Goal: Check status

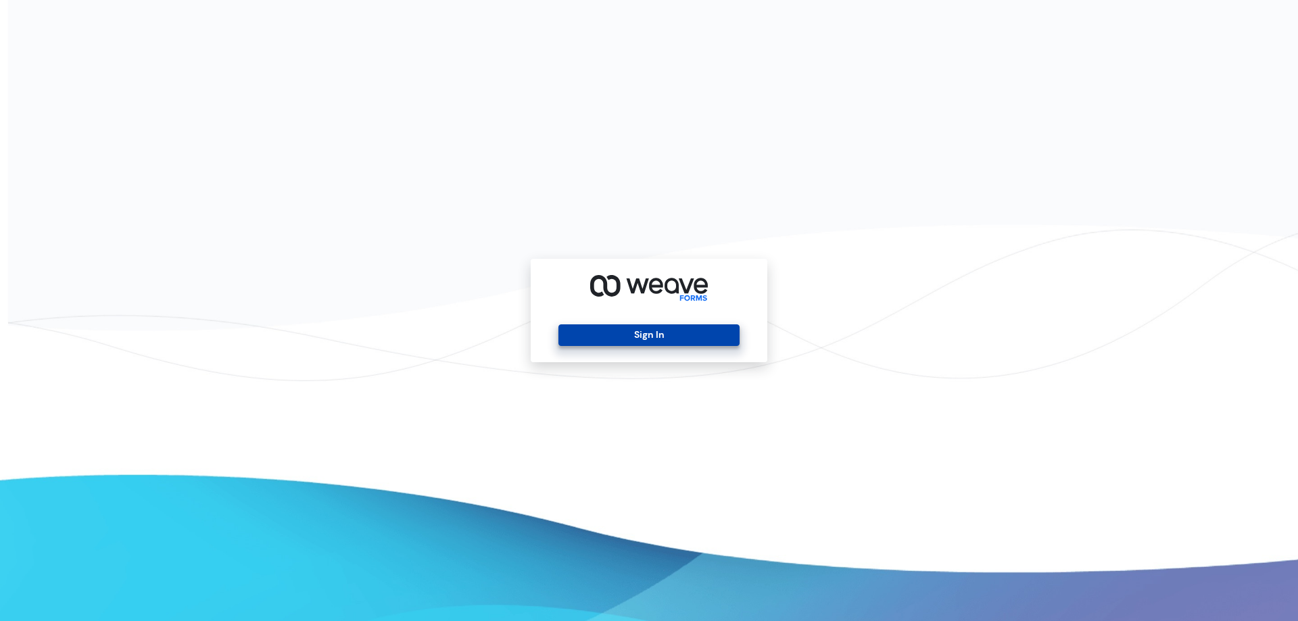
click at [644, 341] on button "Sign In" at bounding box center [648, 336] width 181 height 22
